Goal: Transaction & Acquisition: Purchase product/service

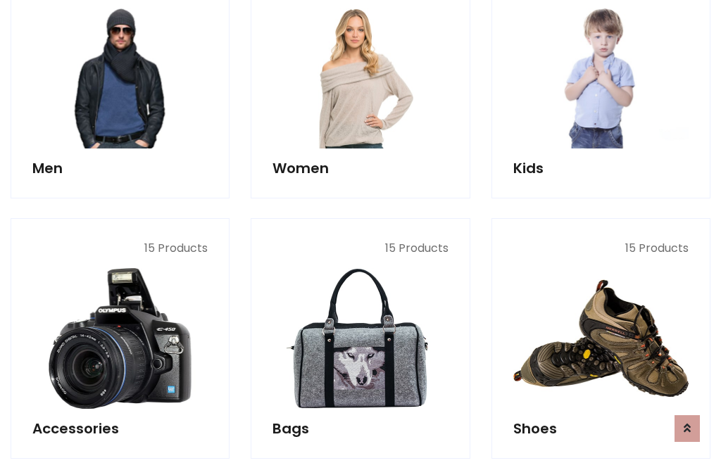
scroll to position [1022, 0]
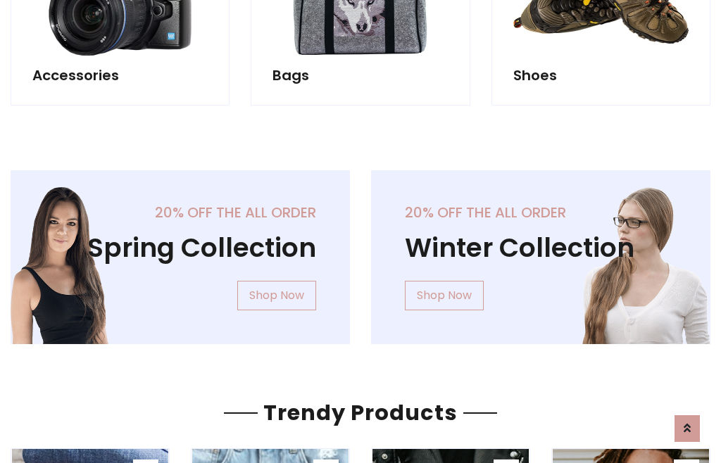
click at [360, 251] on div "20% off the all order Winter Collection Shop Now" at bounding box center [540, 268] width 360 height 196
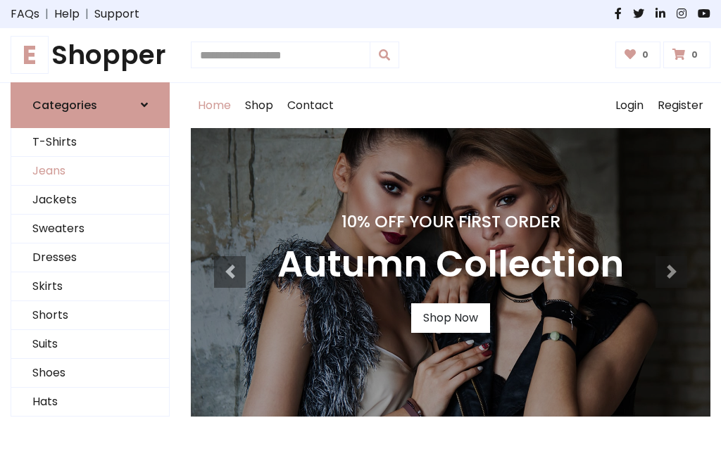
click at [90, 171] on link "Jeans" at bounding box center [90, 171] width 158 height 29
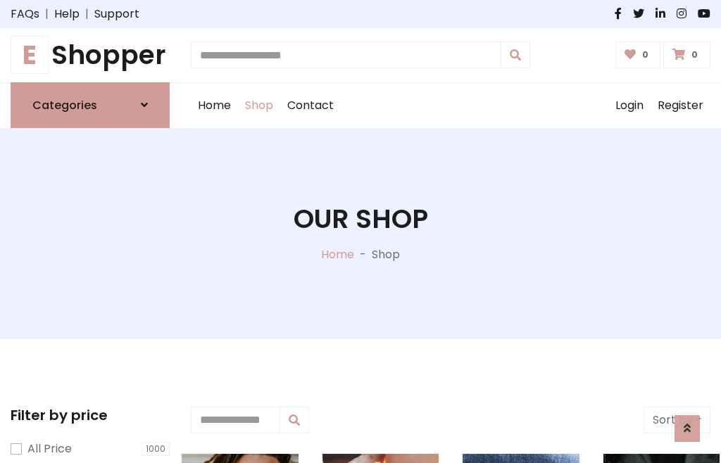
scroll to position [444, 0]
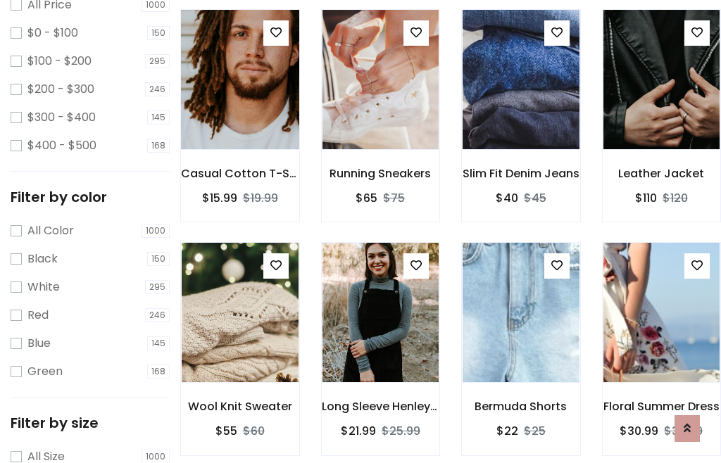
click at [239, 110] on img at bounding box center [240, 80] width 140 height 338
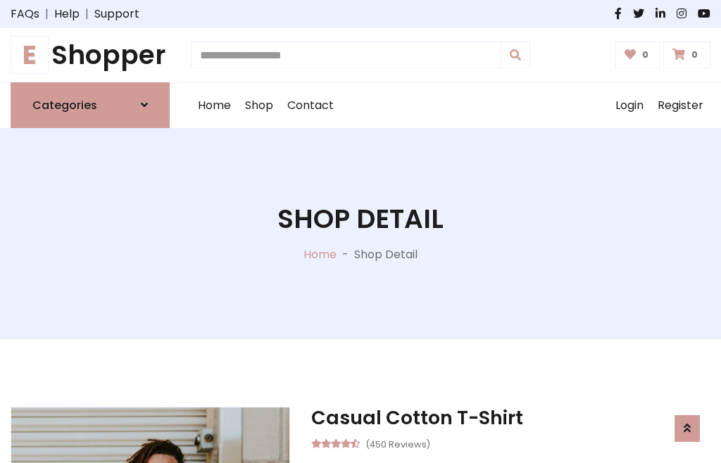
scroll to position [151, 0]
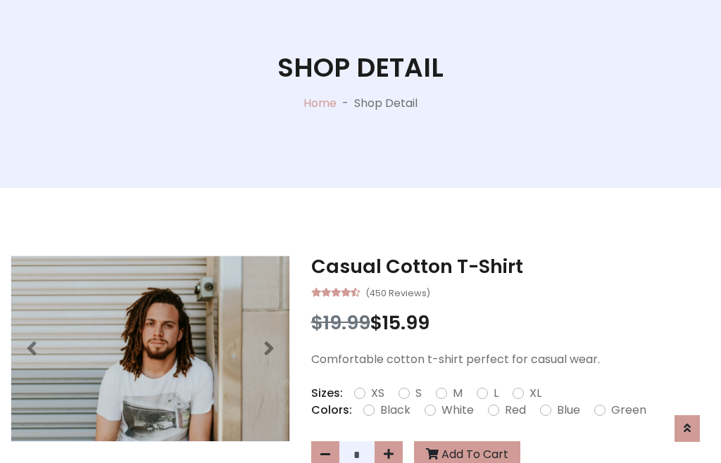
click at [513, 410] on label "Red" at bounding box center [515, 410] width 21 height 17
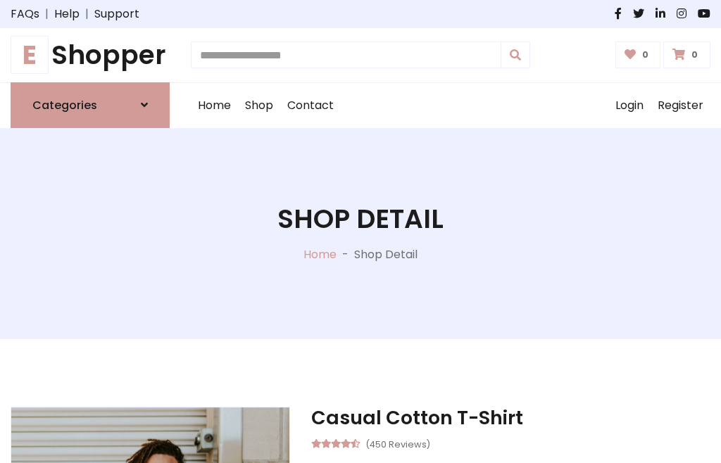
click at [360, 232] on h1 "Shop Detail" at bounding box center [360, 219] width 166 height 32
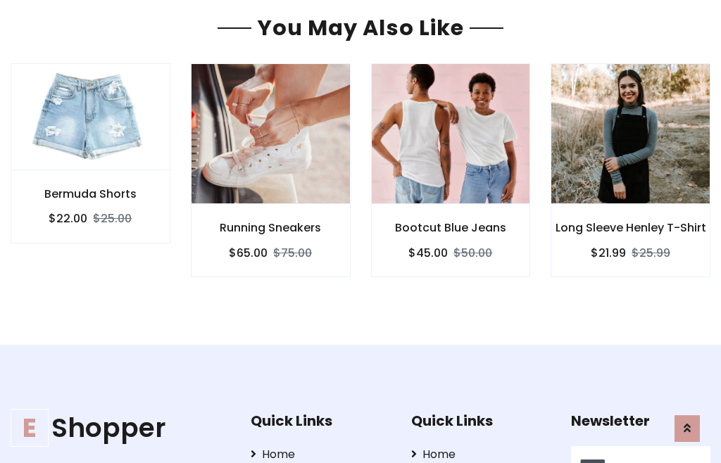
type input "******"
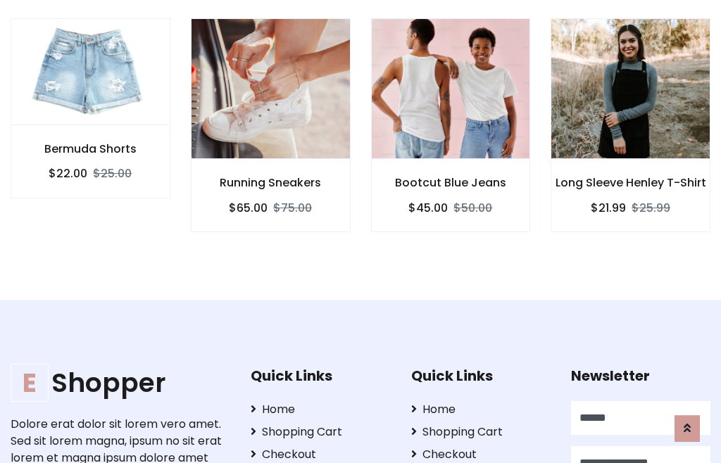
scroll to position [0, 1]
type input "**********"
